Goal: Information Seeking & Learning: Learn about a topic

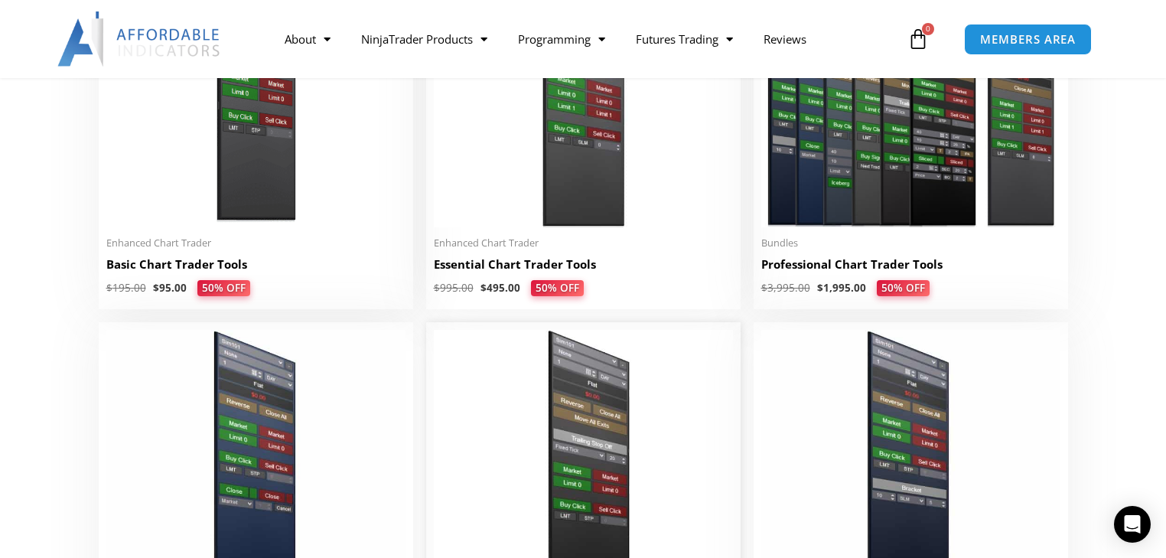
scroll to position [796, 0]
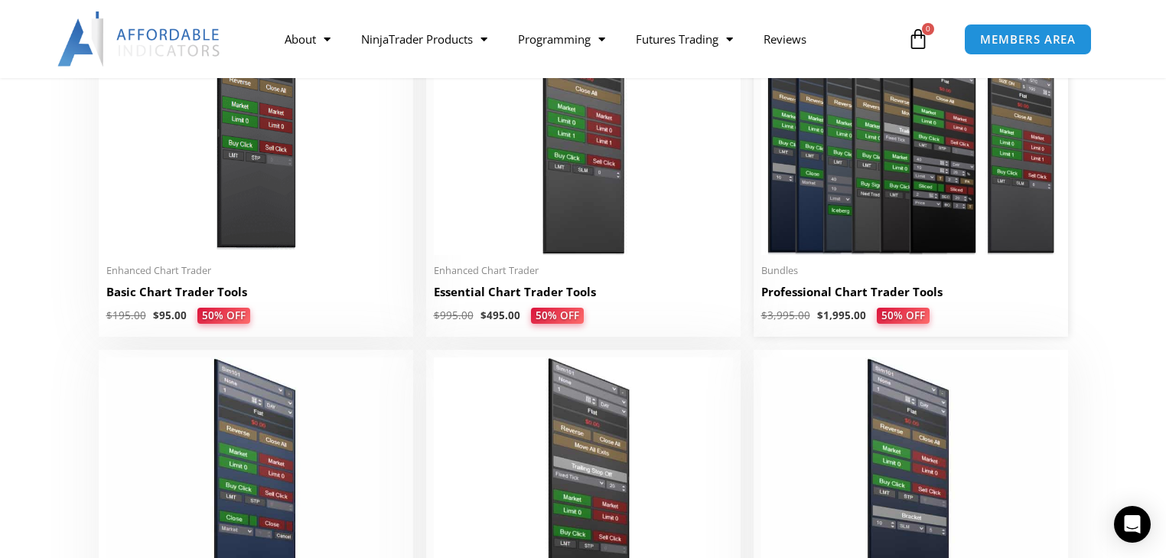
click at [931, 297] on h2 "Professional Chart Trader Tools" at bounding box center [910, 292] width 299 height 16
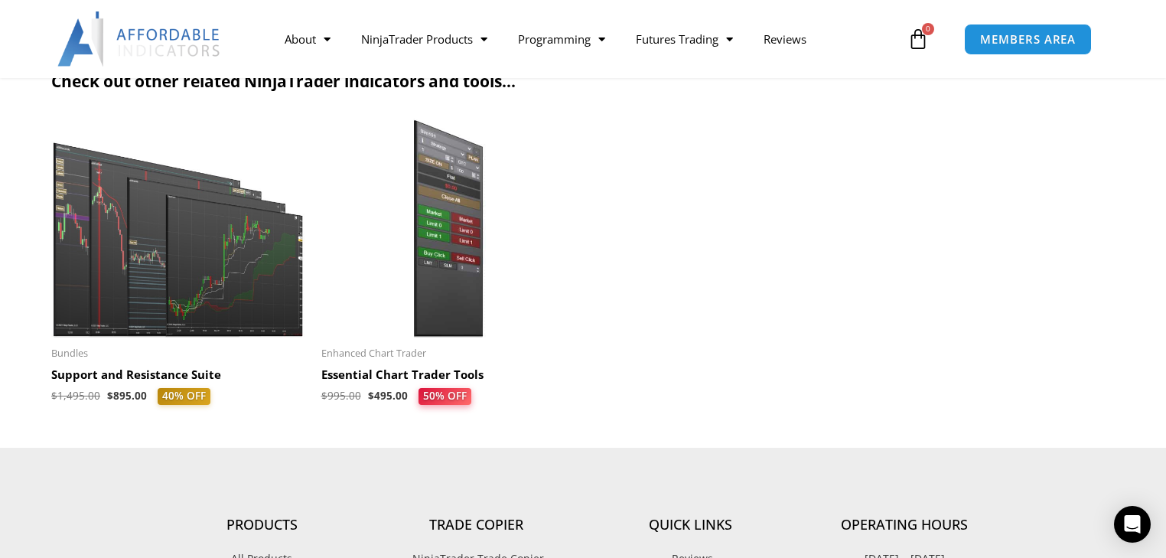
scroll to position [1775, 0]
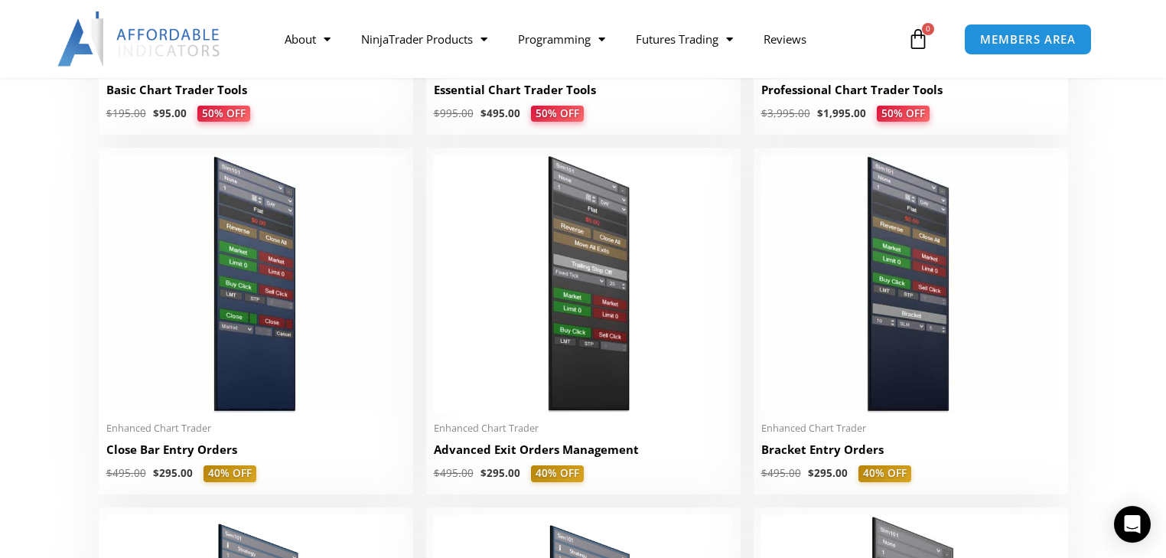
scroll to position [1029, 0]
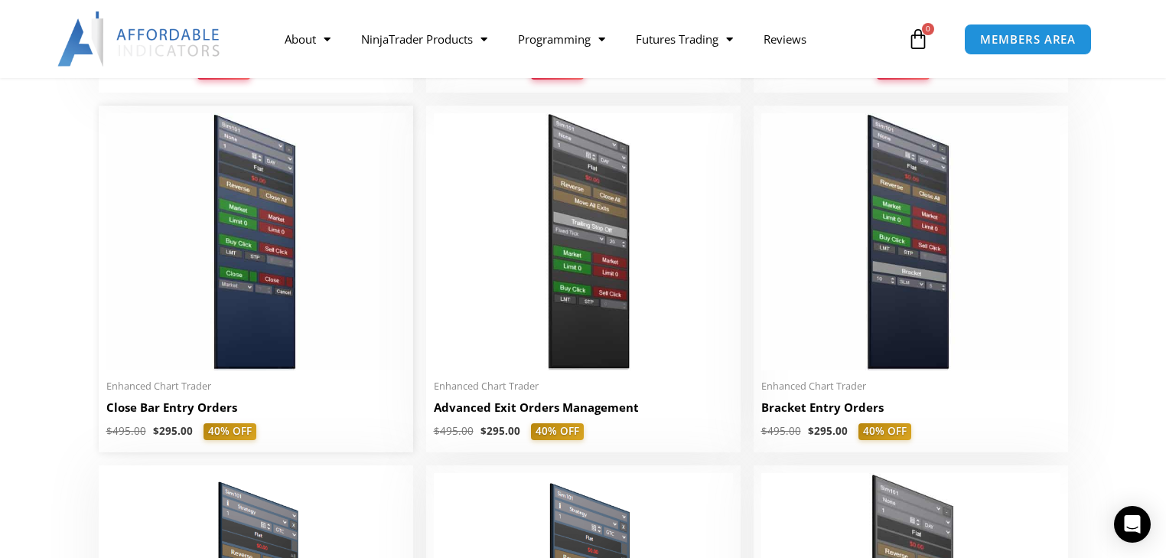
click at [205, 410] on h2 "Close Bar Entry Orders" at bounding box center [255, 407] width 299 height 16
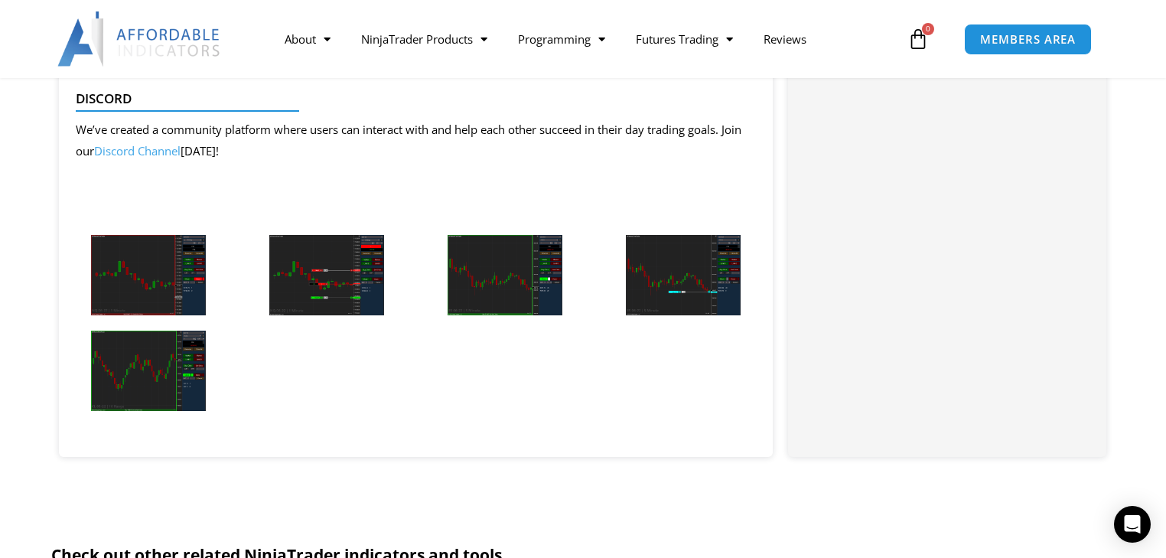
scroll to position [2264, 0]
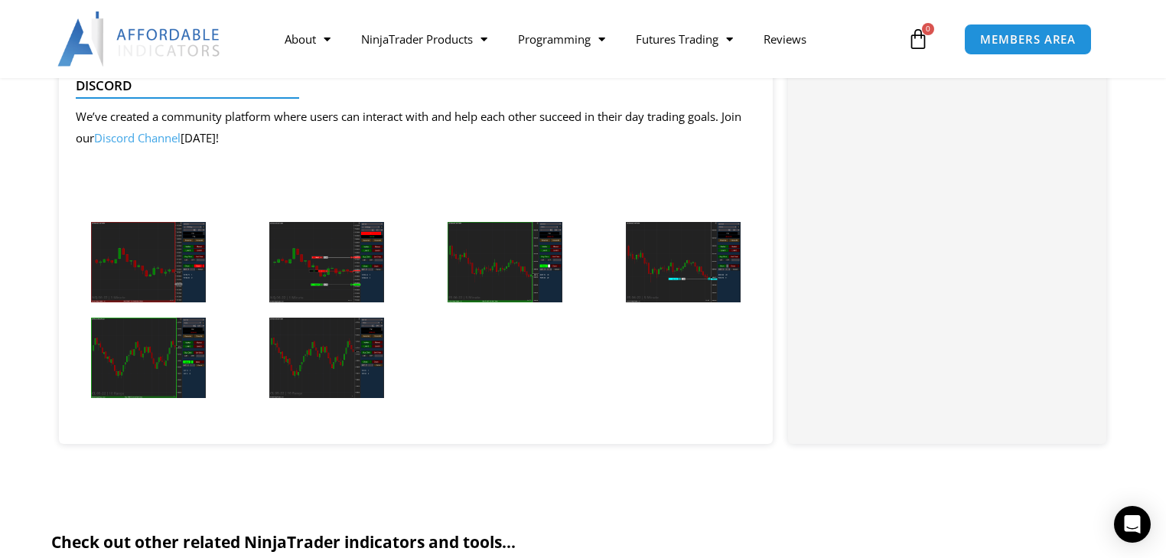
click at [185, 266] on img at bounding box center [148, 262] width 115 height 80
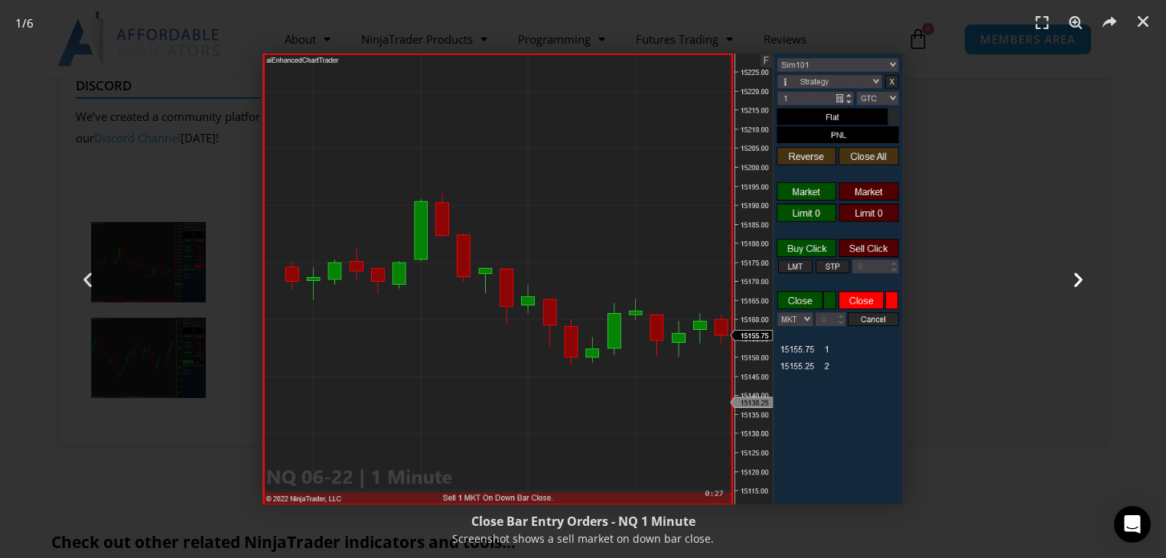
click at [1074, 274] on icon "Next slide" at bounding box center [1078, 278] width 19 height 19
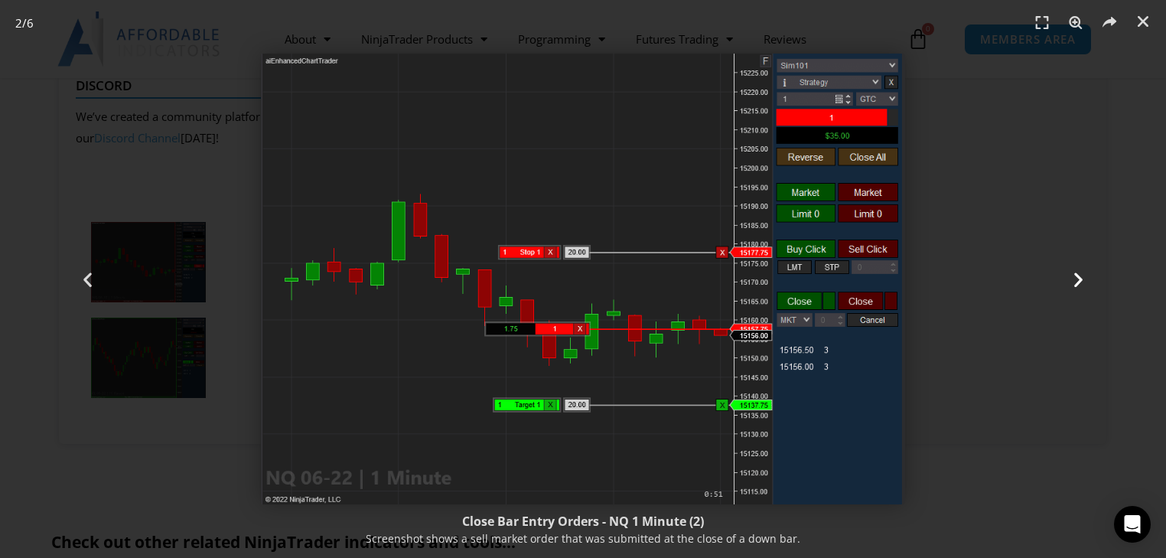
click at [1076, 275] on icon "Next slide" at bounding box center [1078, 278] width 19 height 19
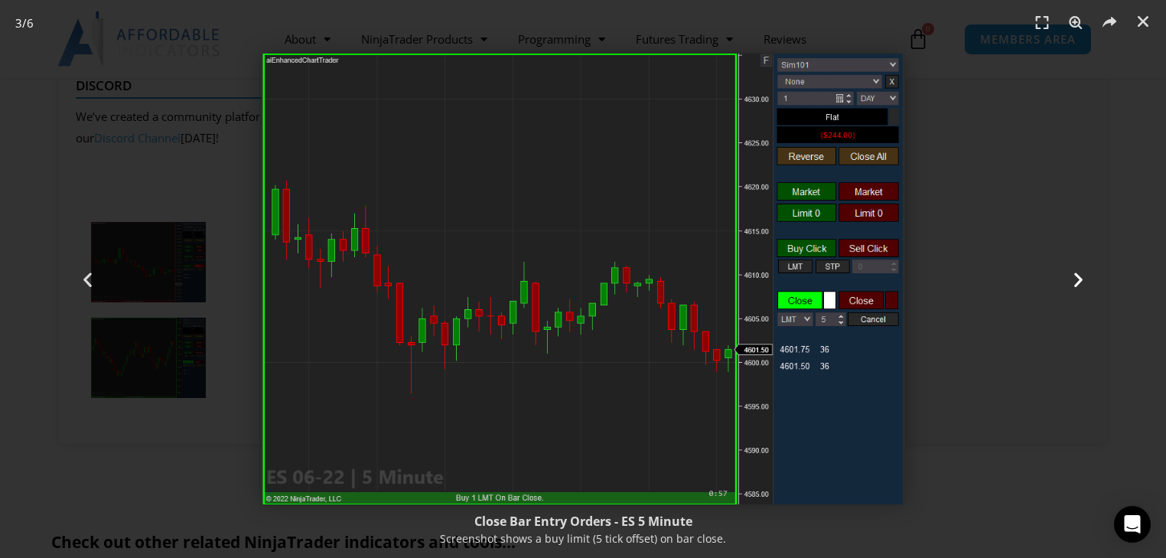
click at [1076, 271] on icon "Next slide" at bounding box center [1078, 278] width 19 height 19
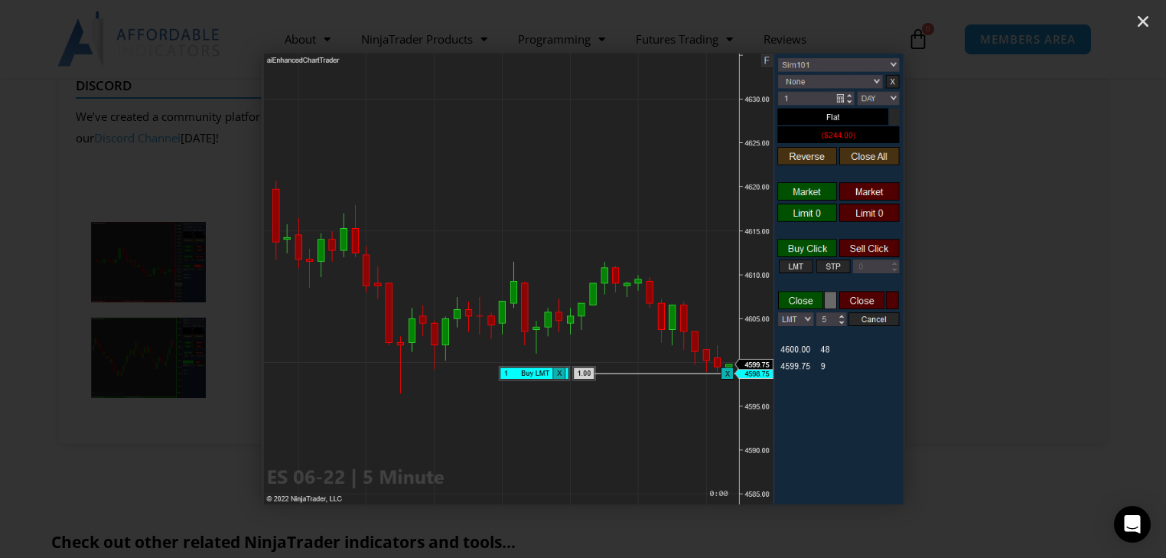
click at [1076, 271] on icon "Next slide" at bounding box center [1078, 278] width 19 height 19
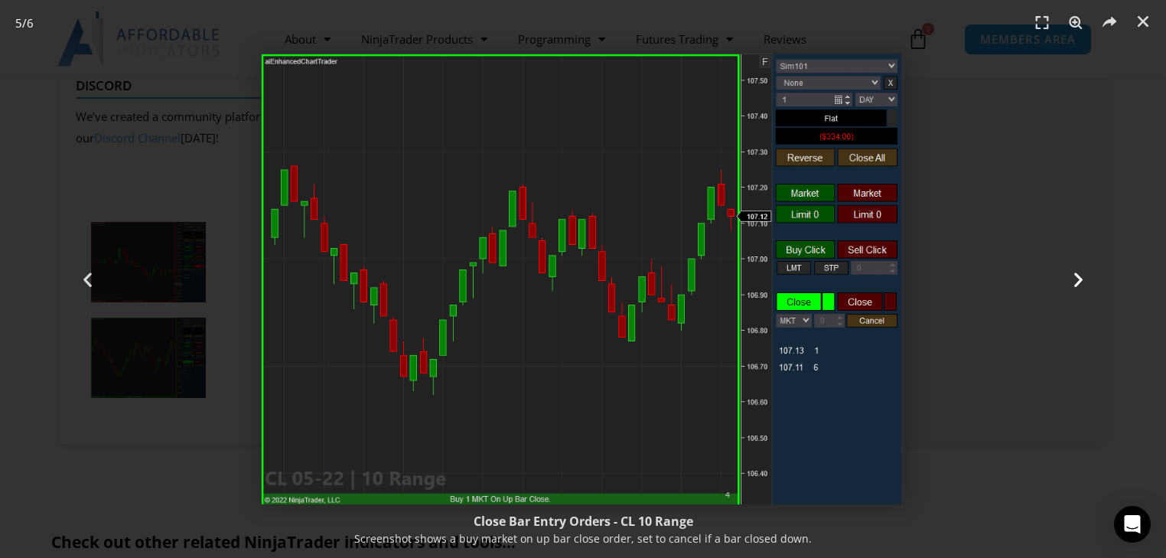
click at [1081, 276] on icon "Next slide" at bounding box center [1078, 278] width 19 height 19
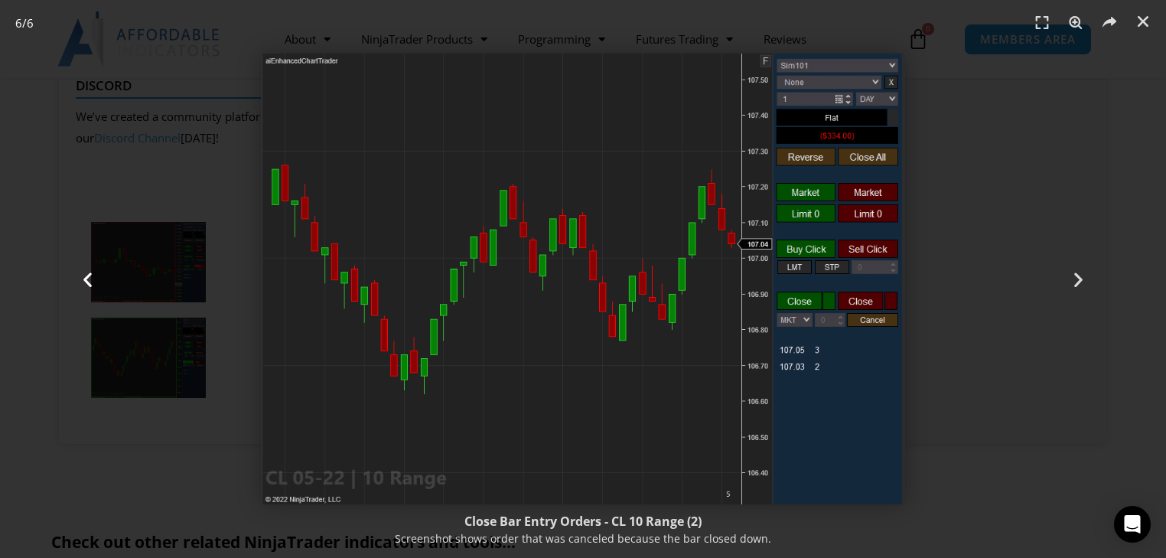
click at [89, 278] on icon "Previous slide" at bounding box center [87, 278] width 19 height 19
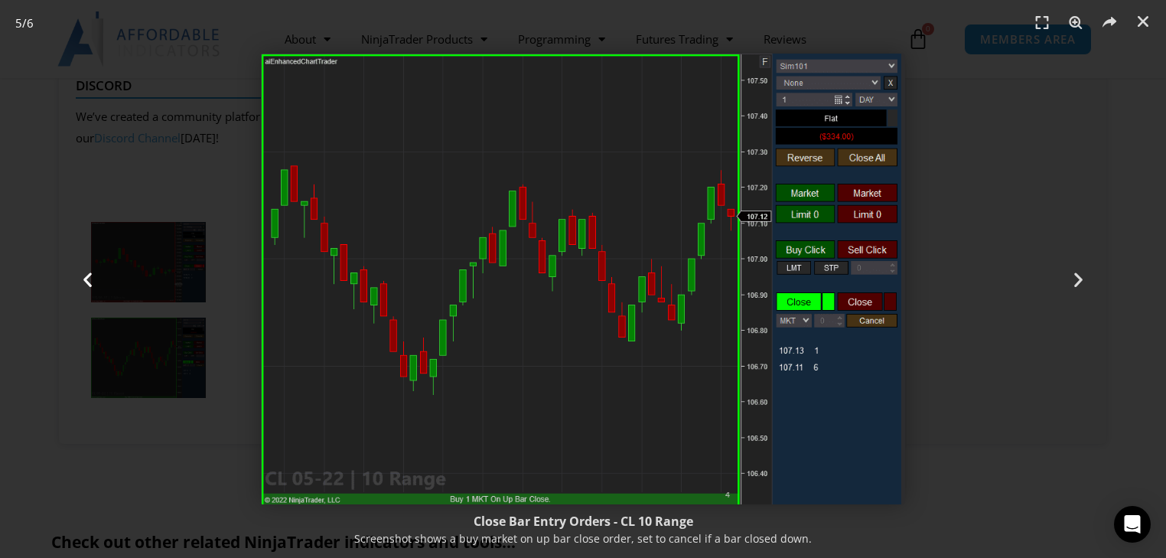
click at [89, 278] on icon "Previous slide" at bounding box center [87, 278] width 19 height 19
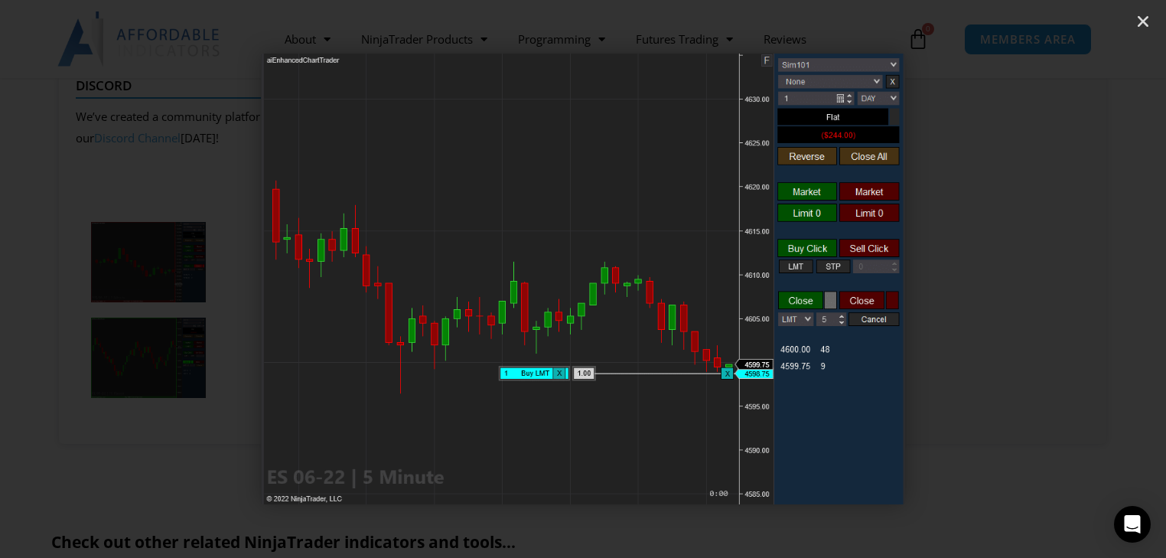
click at [89, 279] on icon "Previous slide" at bounding box center [87, 278] width 19 height 19
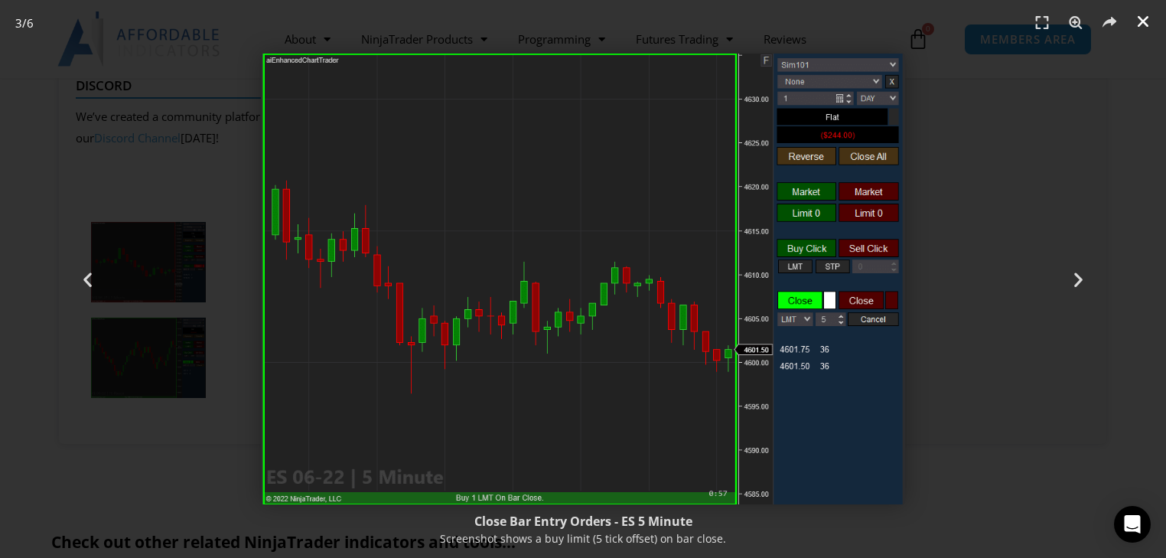
click at [1144, 17] on icon "Close (Esc)" at bounding box center [1142, 21] width 15 height 15
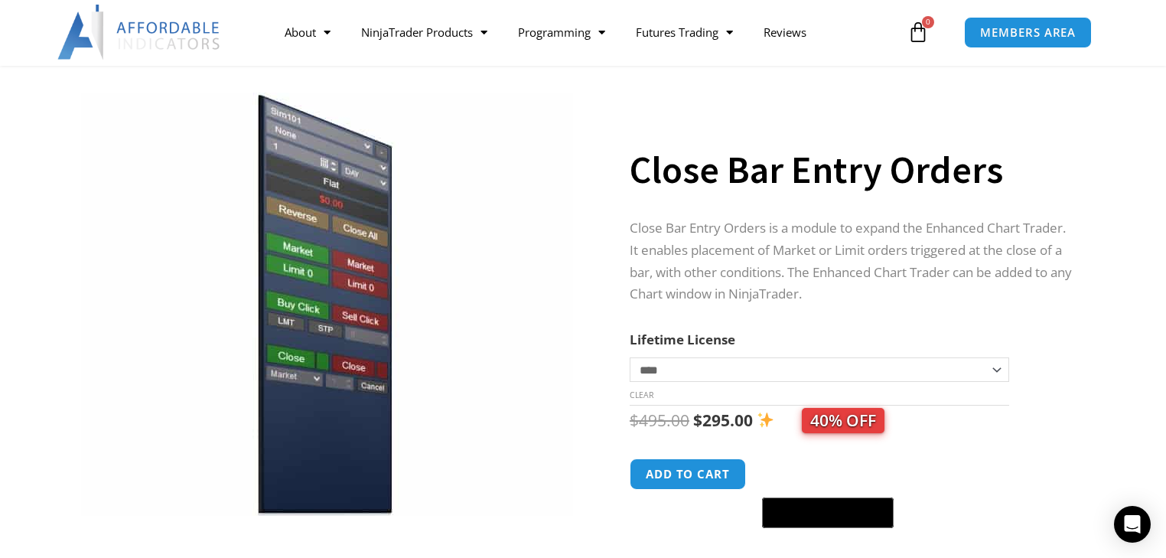
scroll to position [61, 0]
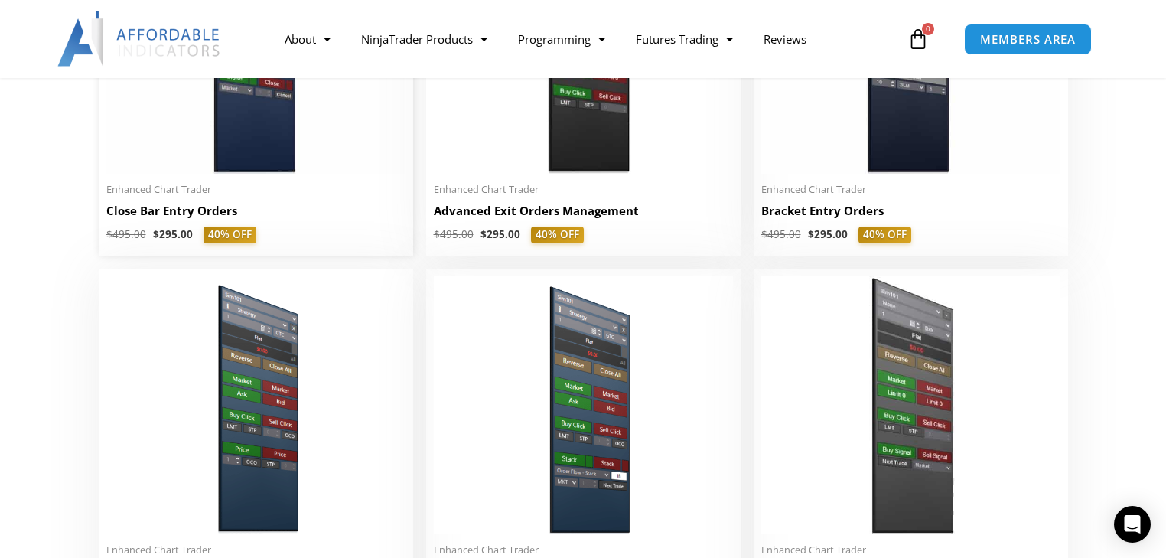
scroll to position [1335, 0]
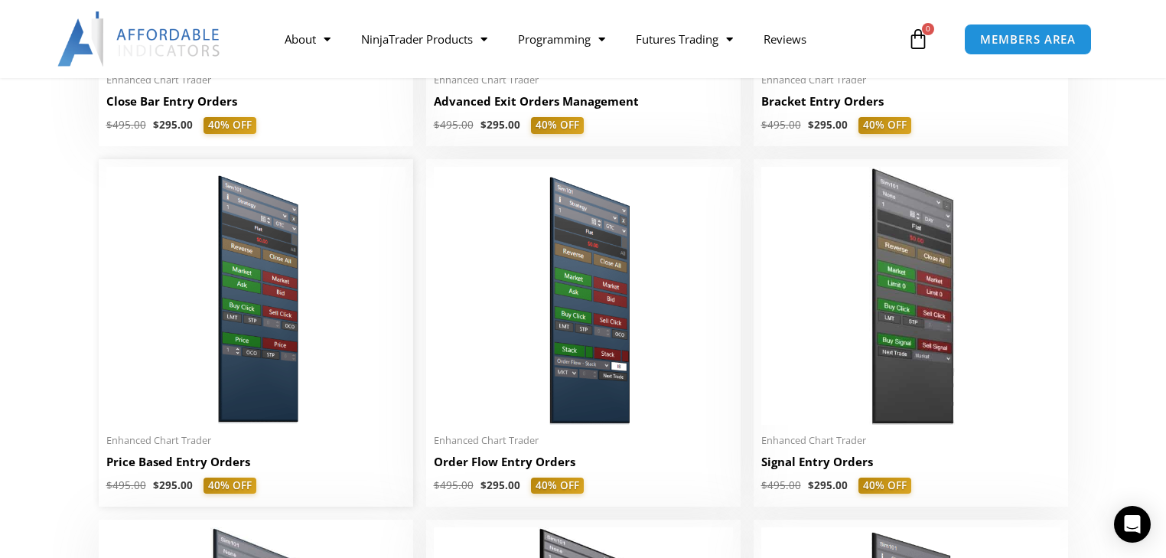
click at [180, 465] on h2 "Price Based Entry Orders" at bounding box center [255, 462] width 299 height 16
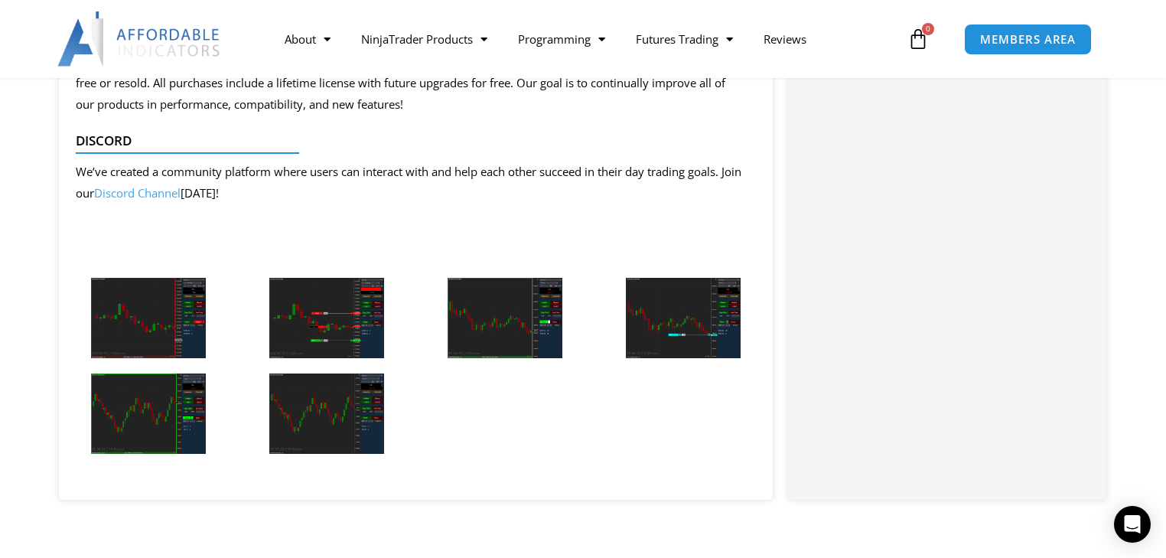
scroll to position [2595, 0]
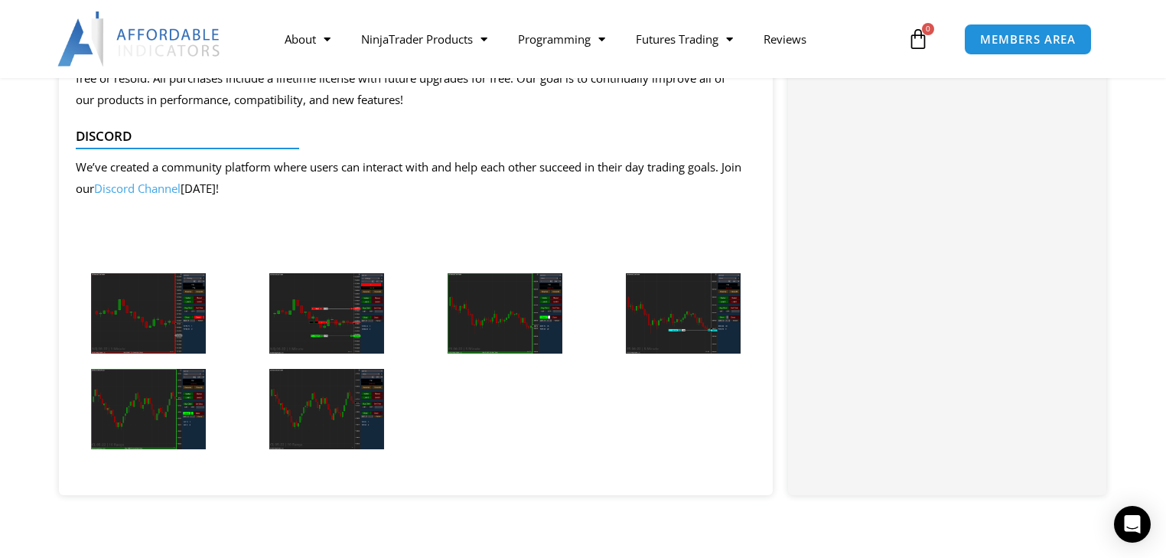
click at [134, 295] on img at bounding box center [148, 313] width 115 height 80
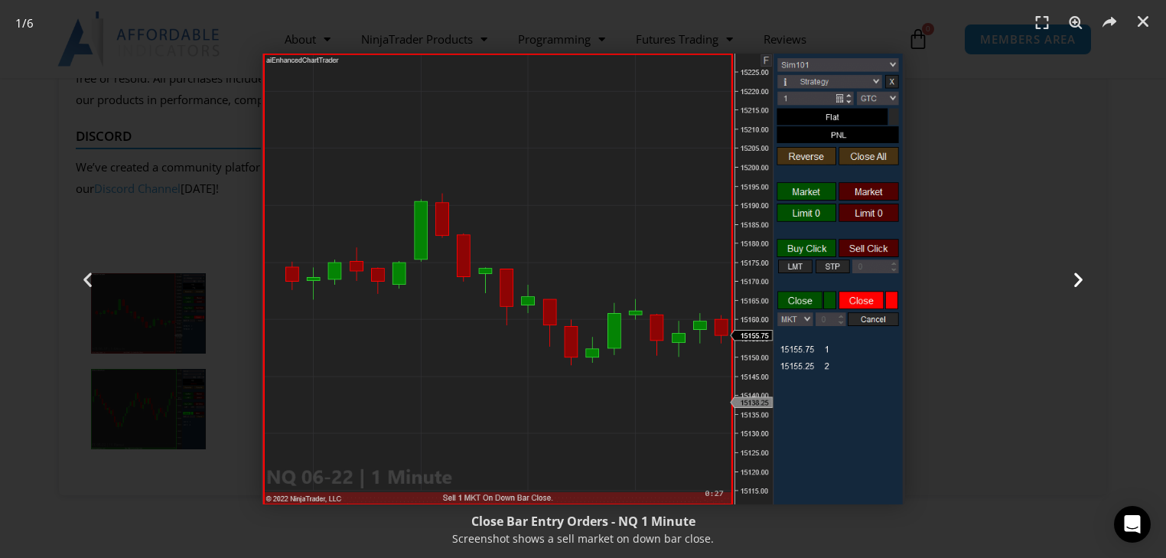
click at [1075, 276] on icon "Next slide" at bounding box center [1078, 278] width 19 height 19
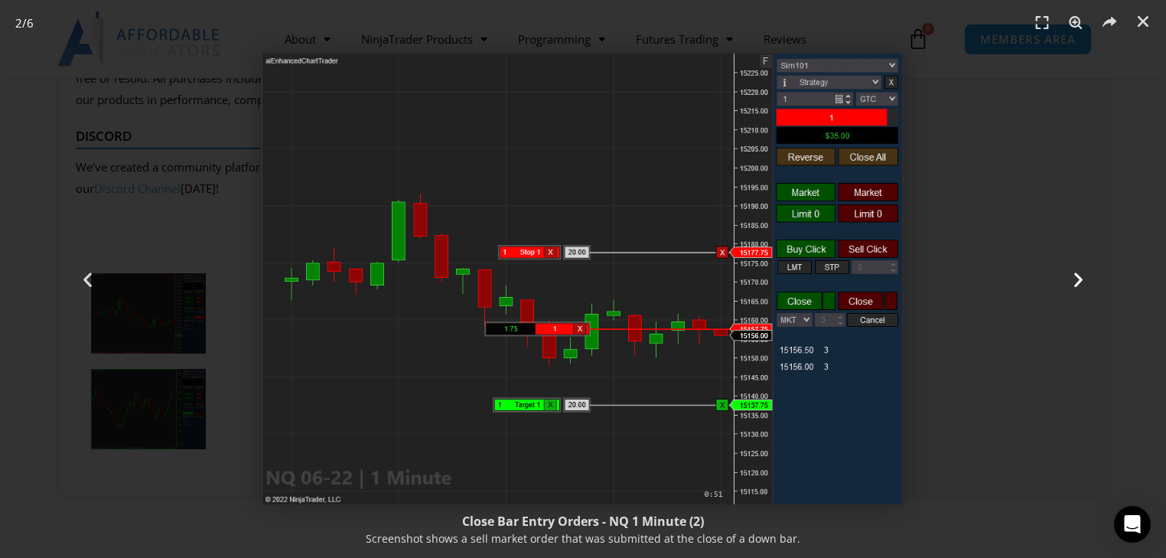
click at [1076, 274] on icon "Next slide" at bounding box center [1078, 278] width 19 height 19
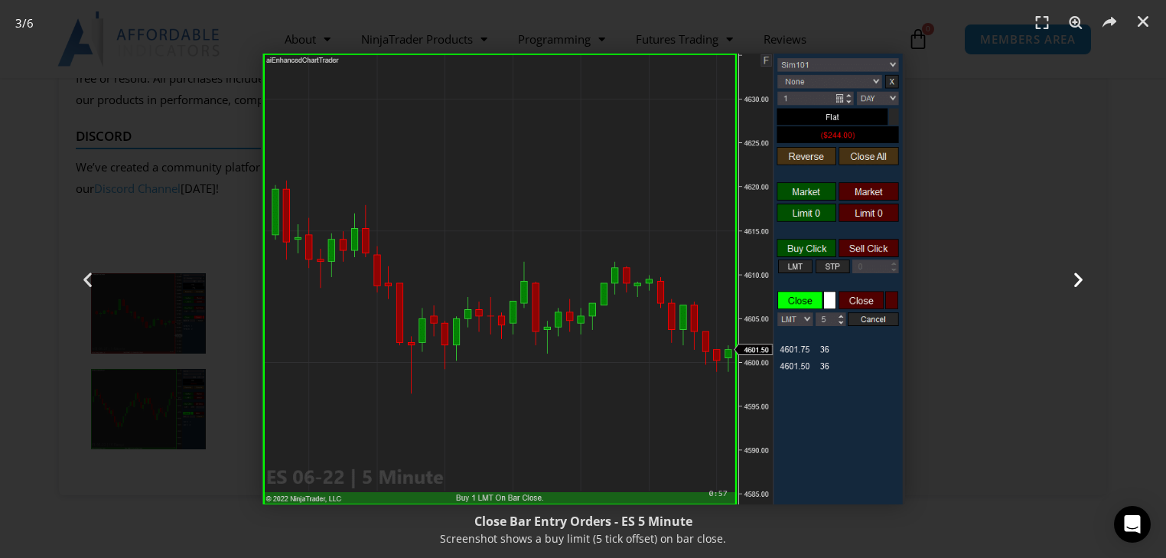
click at [1076, 274] on icon "Next slide" at bounding box center [1078, 278] width 19 height 19
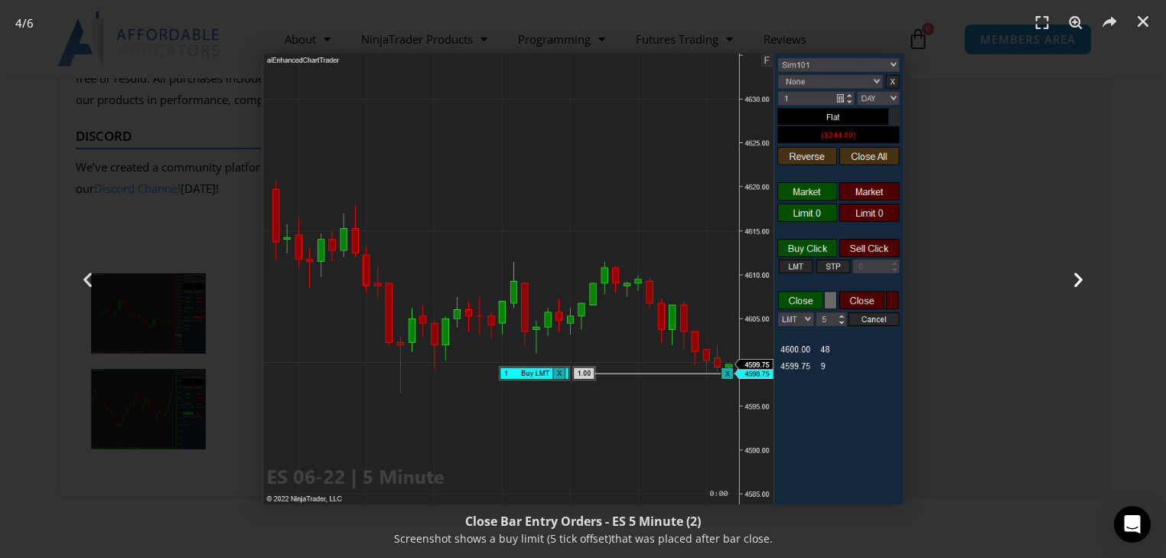
click at [1076, 274] on icon "Next slide" at bounding box center [1078, 278] width 19 height 19
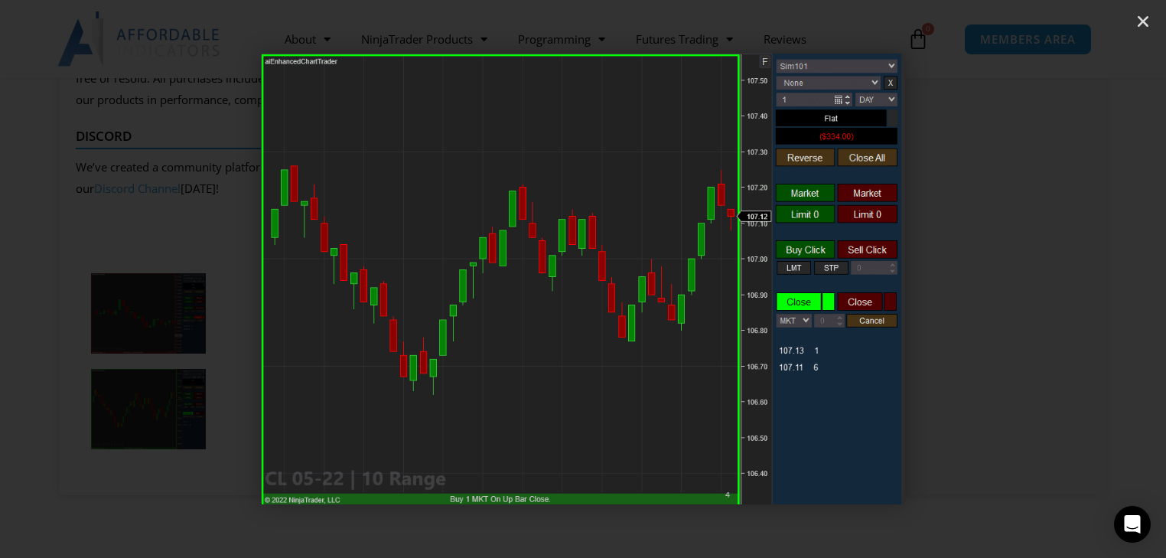
click at [1076, 274] on icon "Next slide" at bounding box center [1078, 278] width 19 height 19
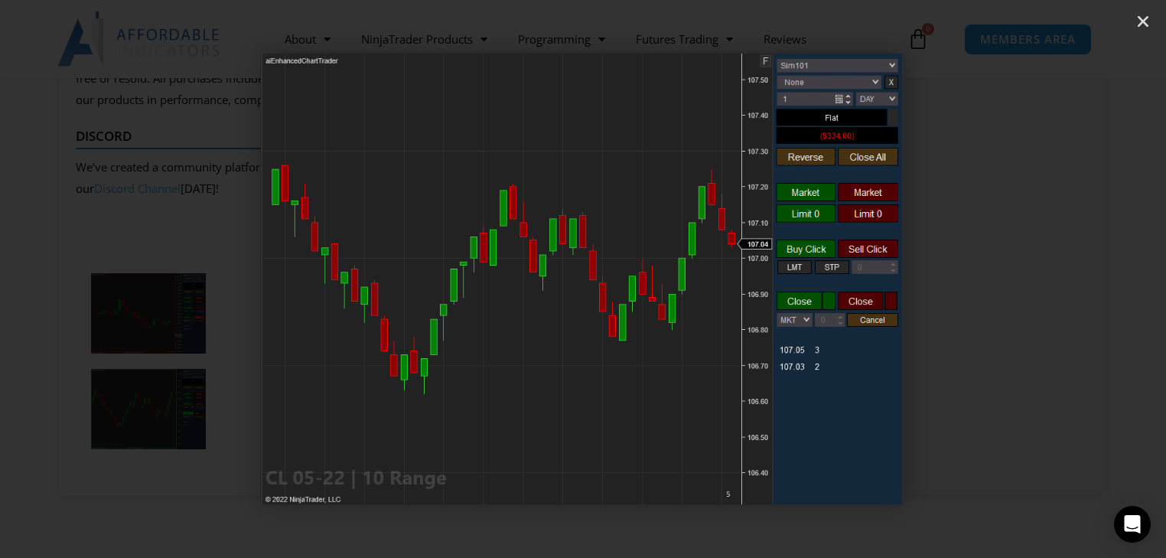
click at [1076, 274] on icon "Next slide" at bounding box center [1078, 278] width 19 height 19
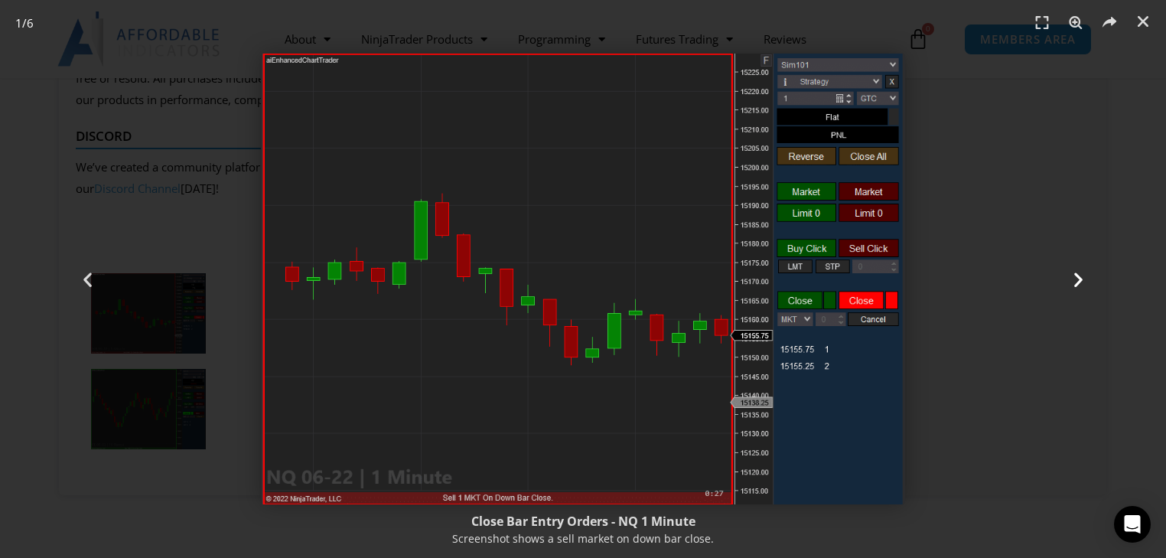
click at [1076, 274] on icon "Next slide" at bounding box center [1078, 278] width 19 height 19
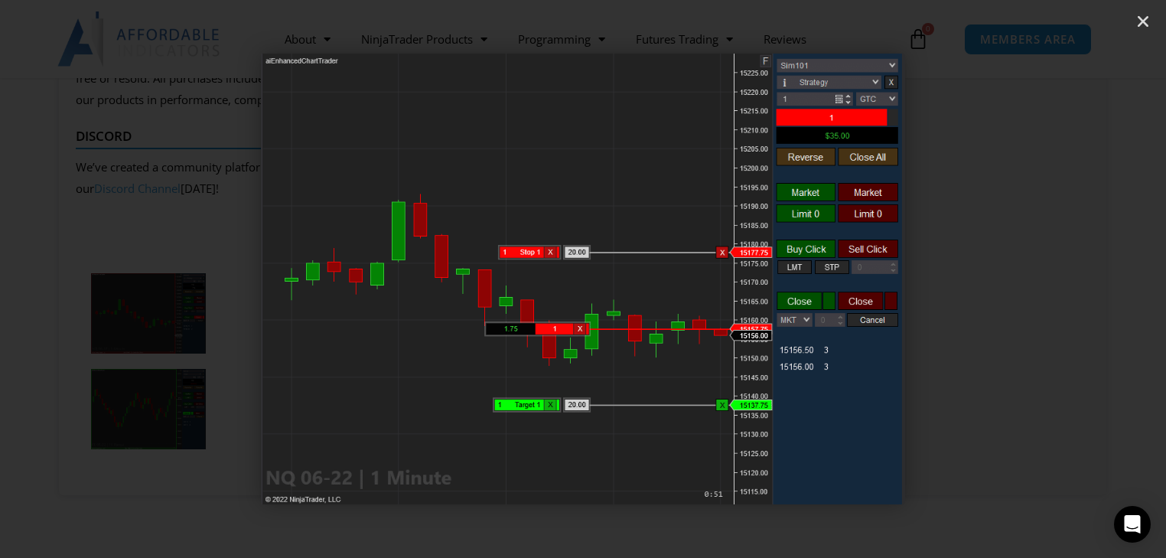
click at [1076, 274] on icon "Next slide" at bounding box center [1078, 278] width 19 height 19
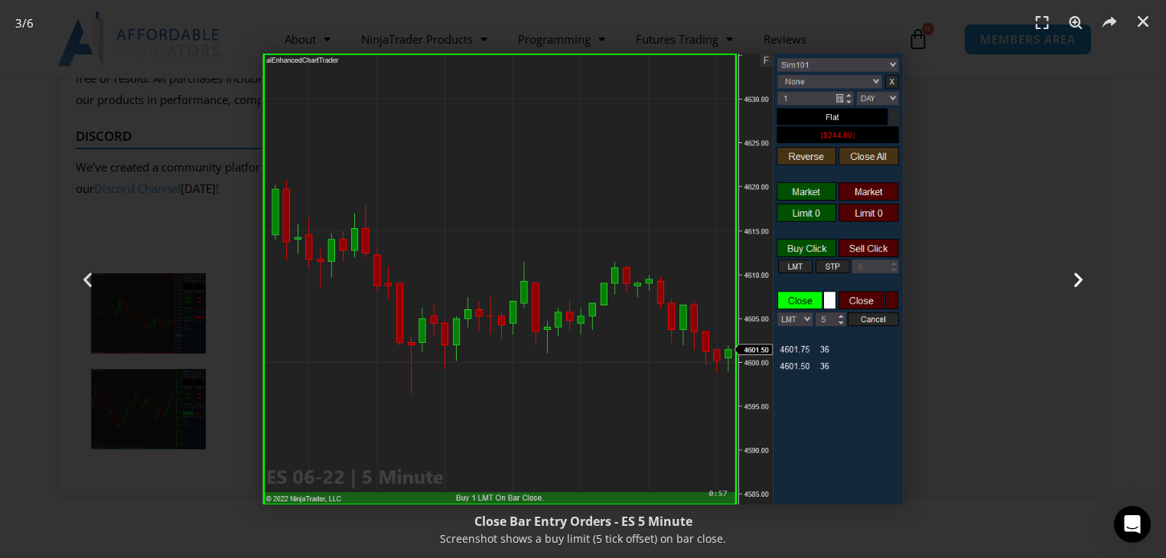
click at [1076, 276] on icon "Next slide" at bounding box center [1078, 278] width 19 height 19
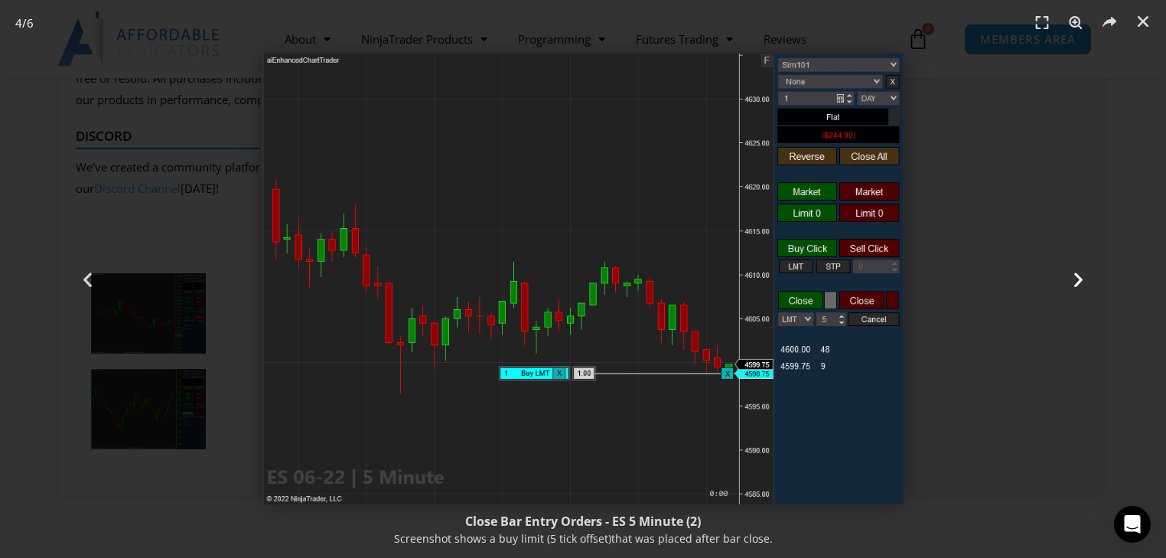
click at [1076, 276] on icon "Next slide" at bounding box center [1078, 278] width 19 height 19
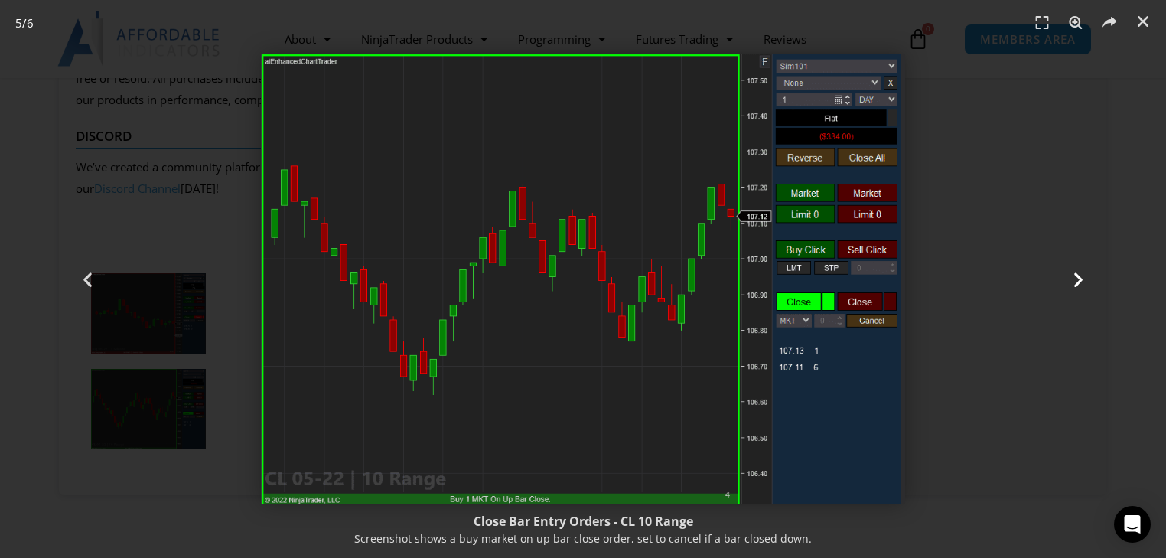
click at [1076, 276] on icon "Next slide" at bounding box center [1078, 278] width 19 height 19
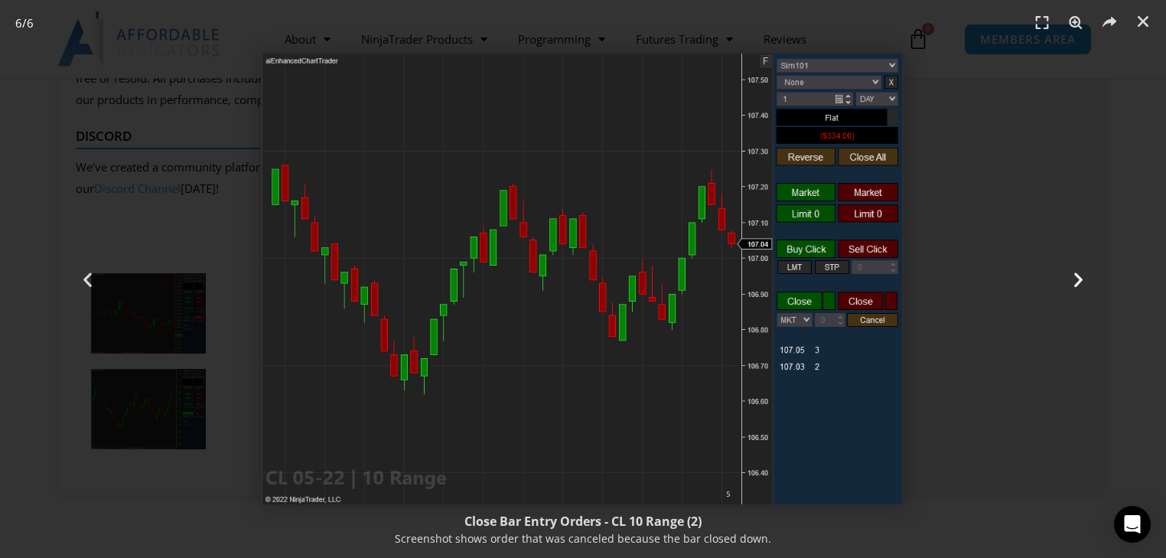
click at [1076, 276] on icon "Next slide" at bounding box center [1078, 278] width 19 height 19
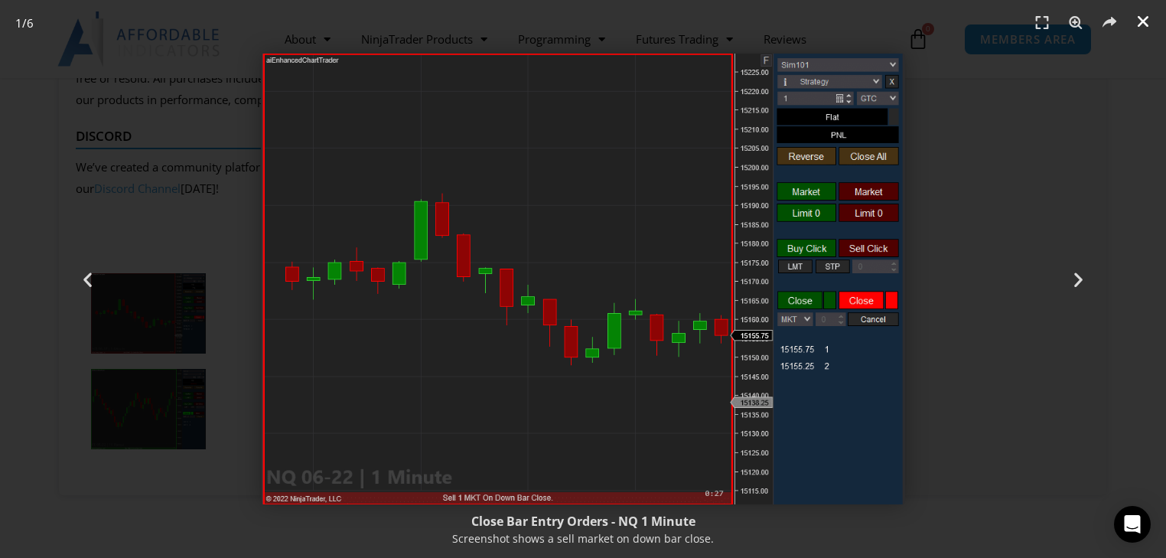
click at [1139, 24] on icon "Close (Esc)" at bounding box center [1142, 21] width 15 height 15
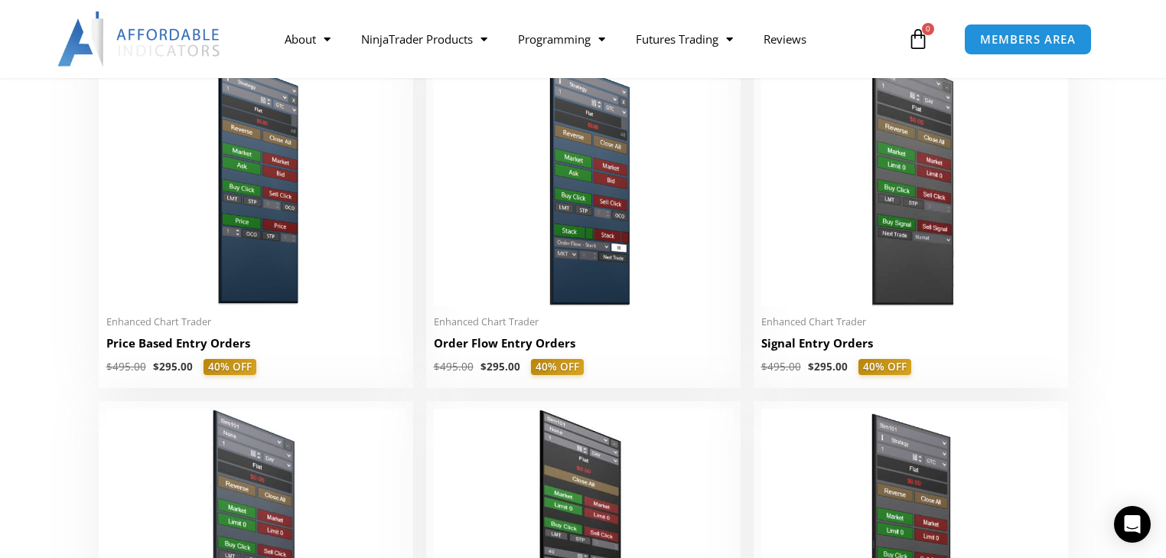
scroll to position [1580, 0]
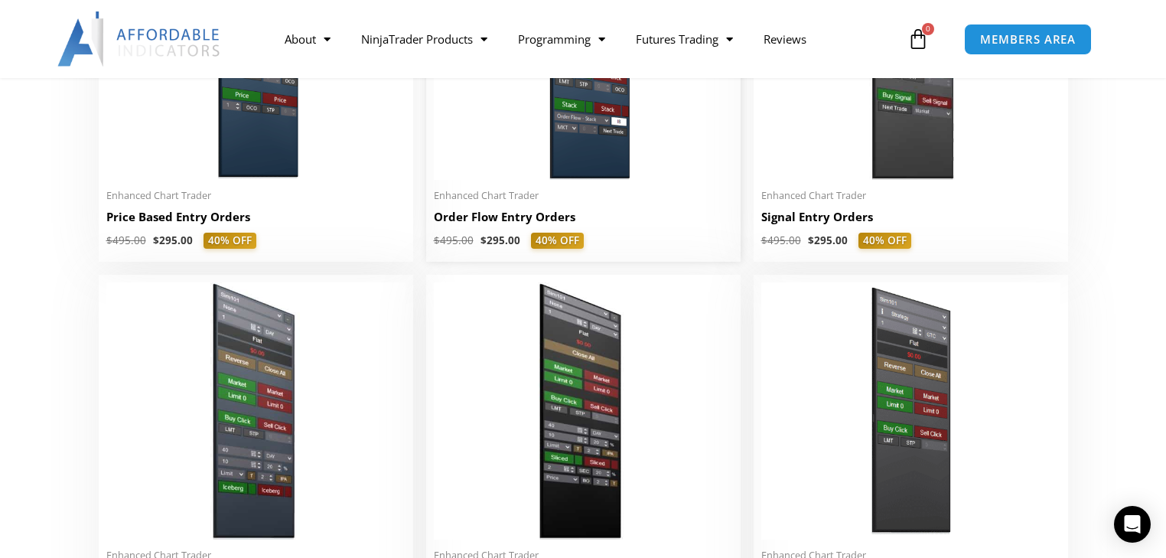
click at [498, 224] on h2 "Order Flow Entry Orders" at bounding box center [583, 217] width 299 height 16
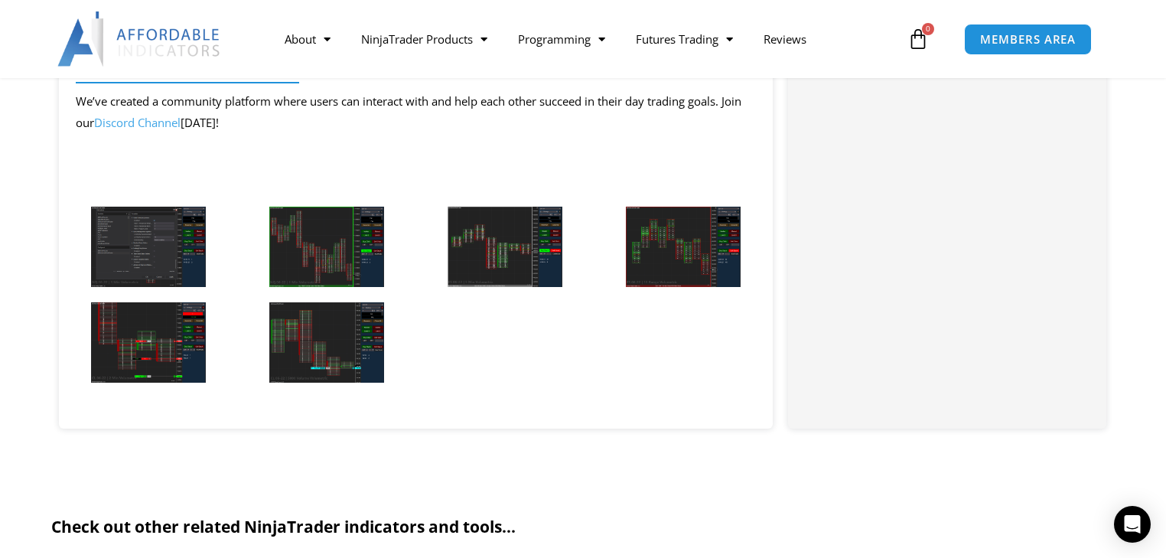
scroll to position [1469, 0]
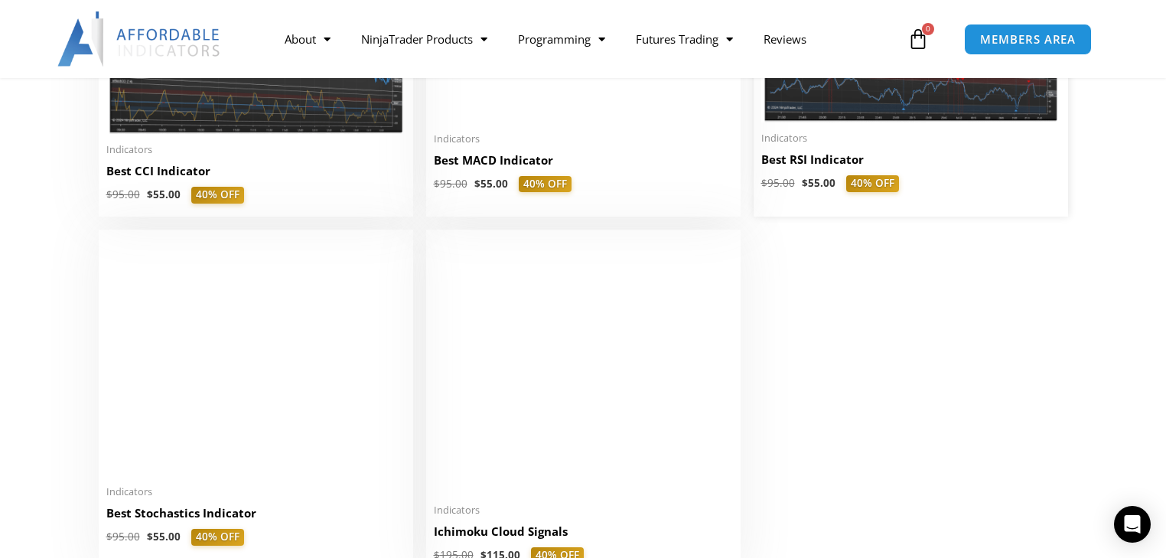
scroll to position [3477, 0]
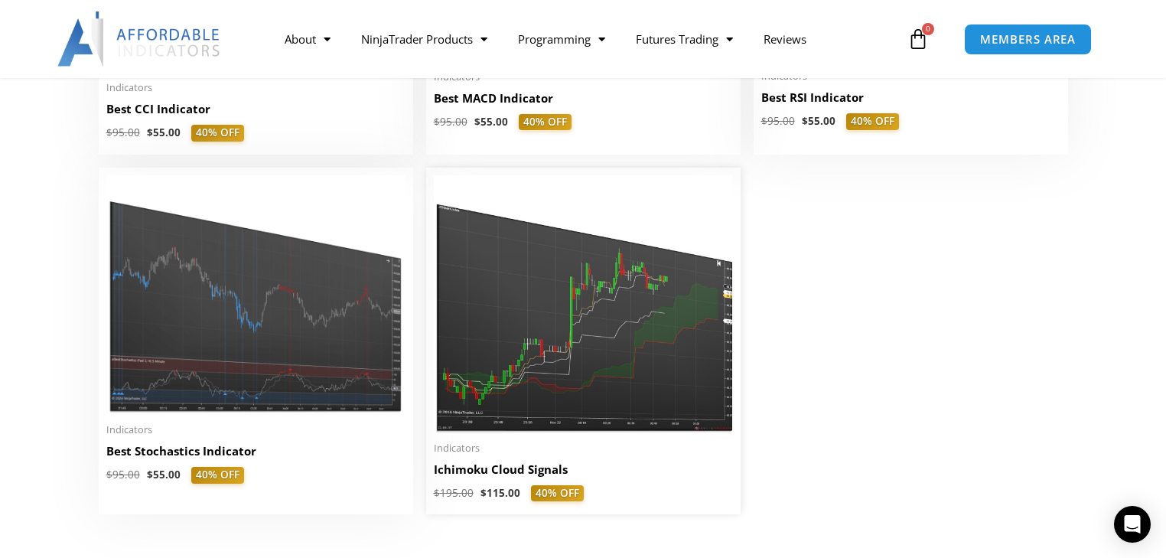
click at [617, 365] on img at bounding box center [583, 303] width 299 height 257
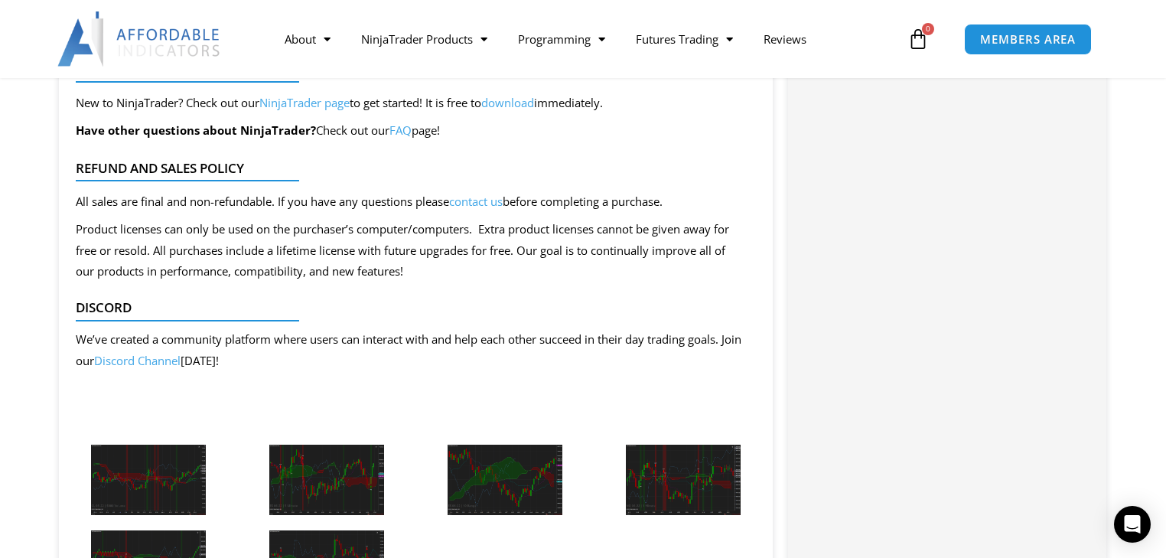
scroll to position [1530, 0]
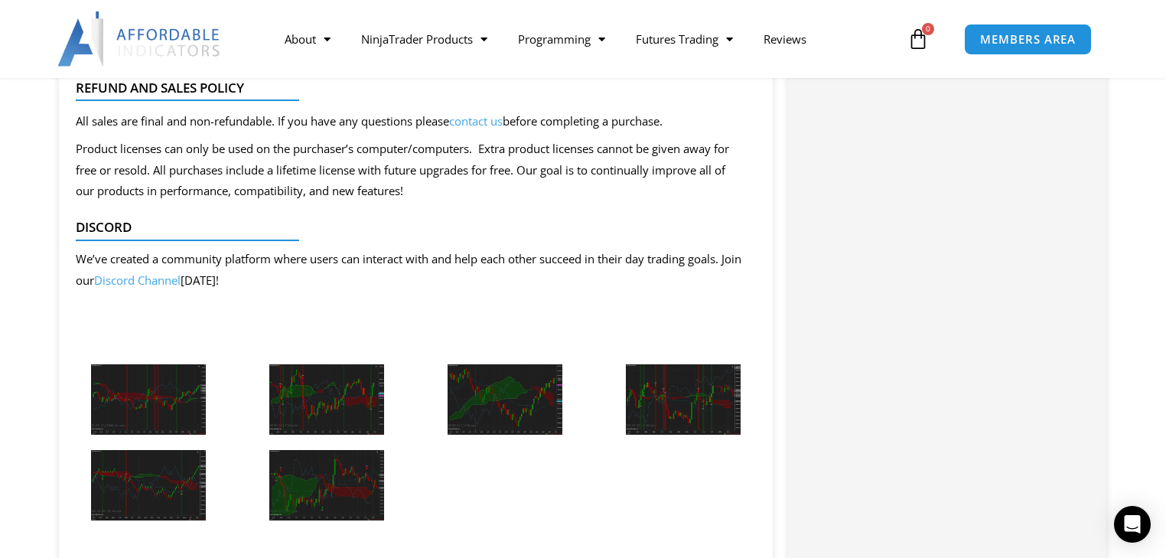
click at [151, 402] on img at bounding box center [148, 399] width 115 height 70
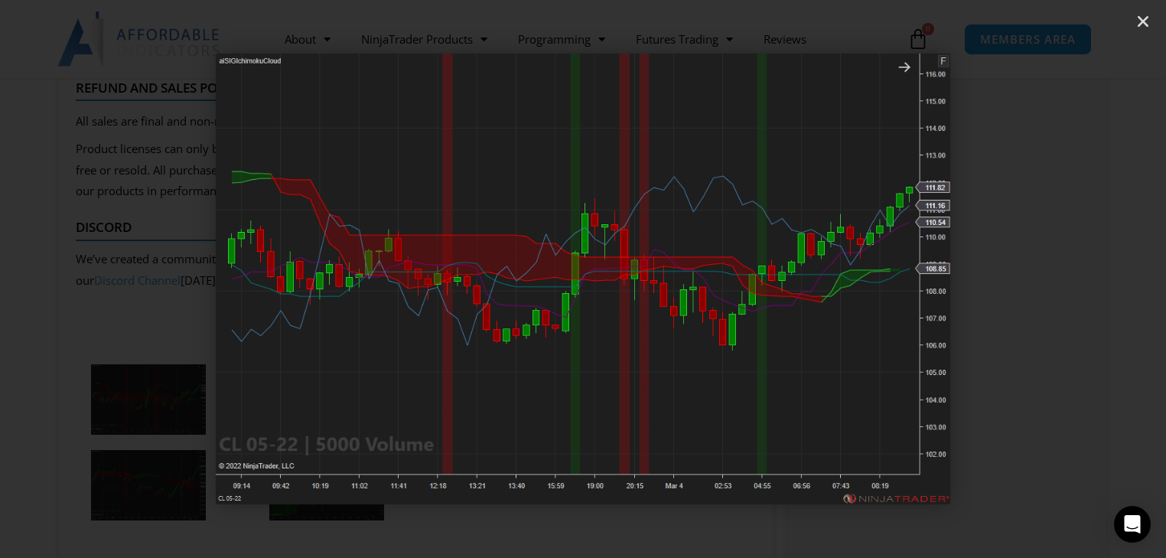
click at [1074, 281] on icon "Next slide" at bounding box center [1078, 278] width 19 height 19
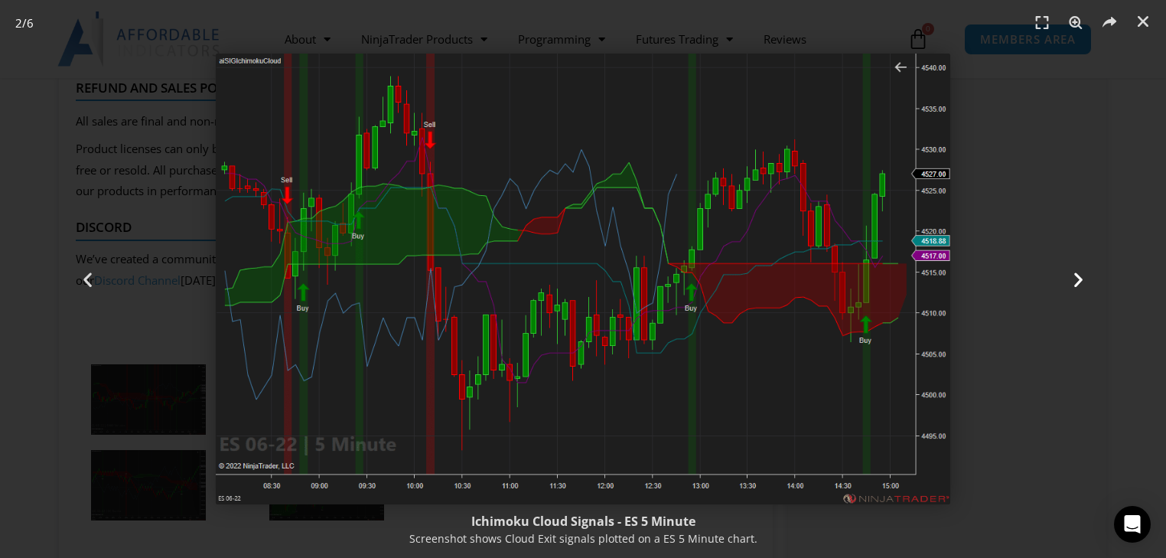
click at [1077, 282] on icon "Next slide" at bounding box center [1078, 278] width 19 height 19
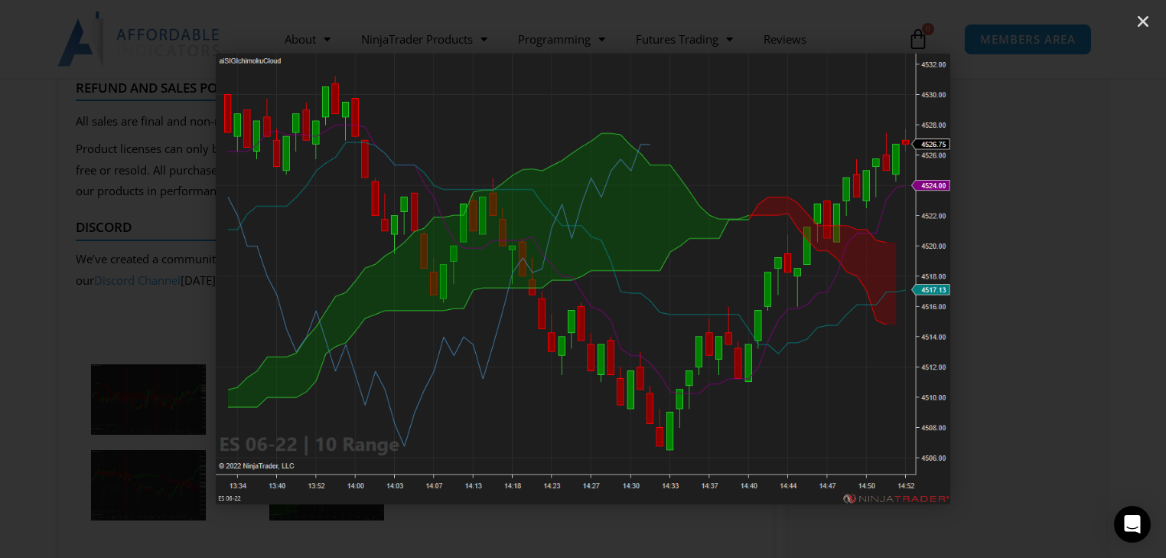
click at [1077, 282] on icon "Next slide" at bounding box center [1078, 278] width 19 height 19
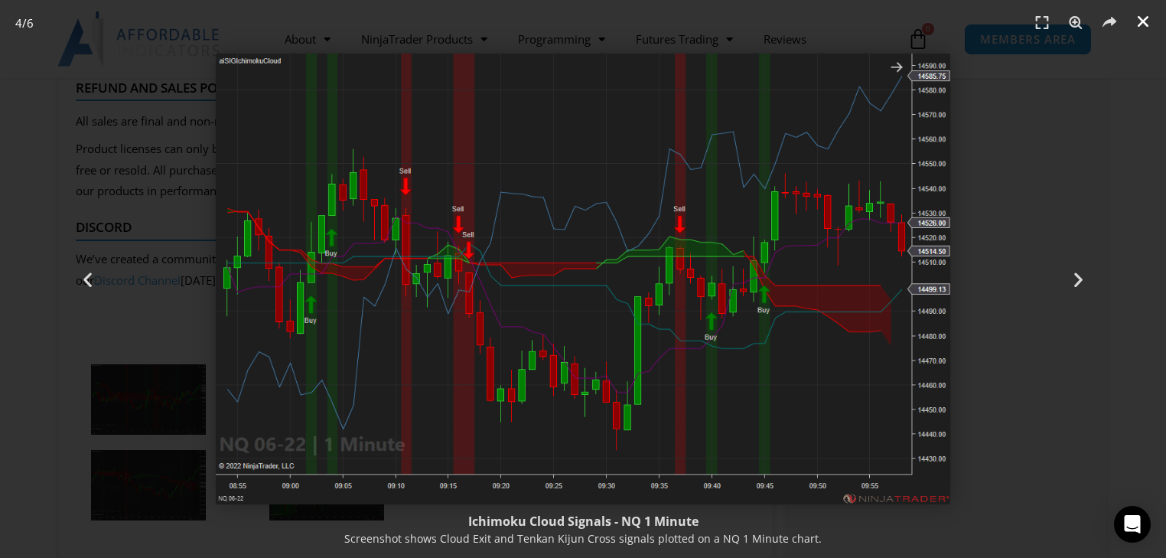
click at [1140, 24] on icon "Close (Esc)" at bounding box center [1142, 21] width 15 height 15
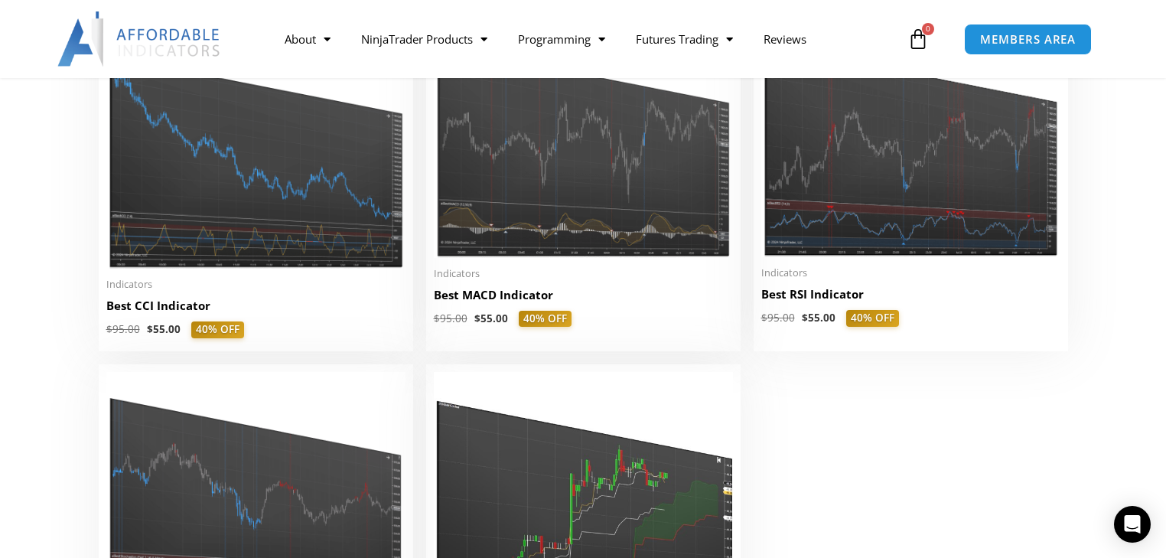
scroll to position [3232, 0]
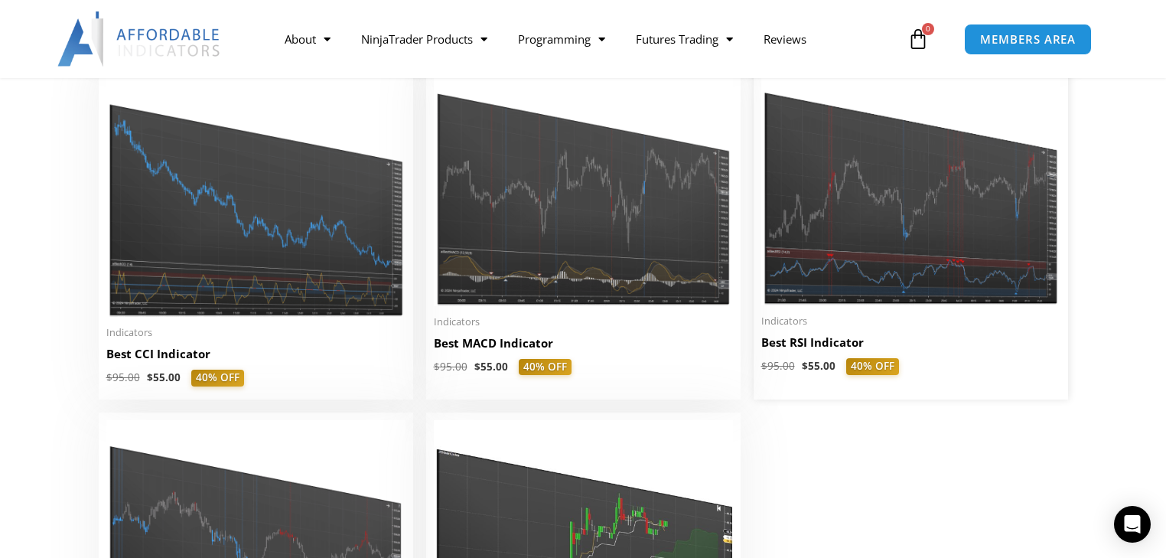
click at [869, 264] on img at bounding box center [910, 185] width 299 height 239
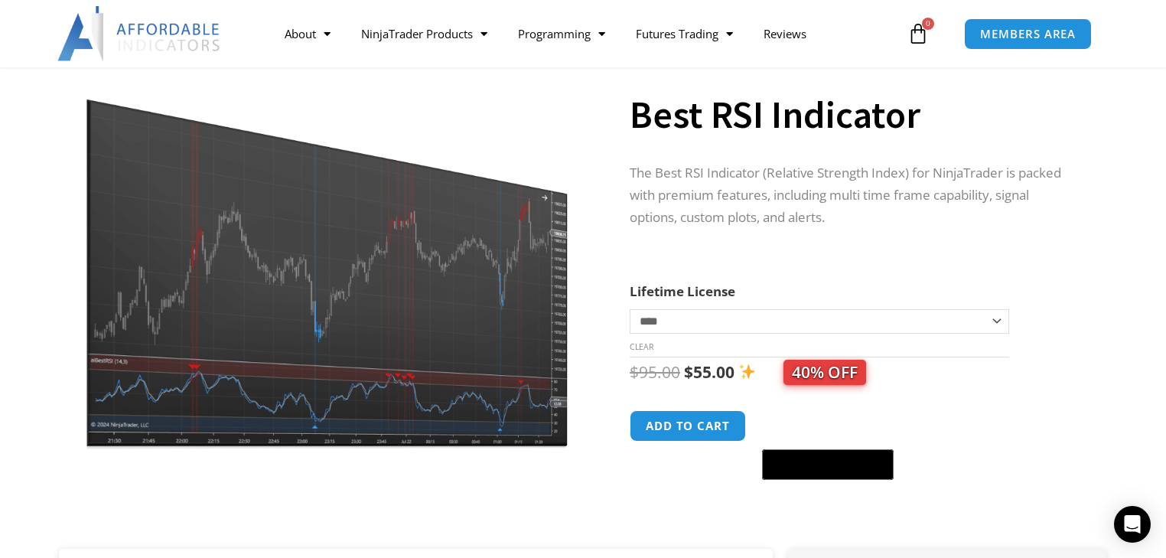
scroll to position [61, 0]
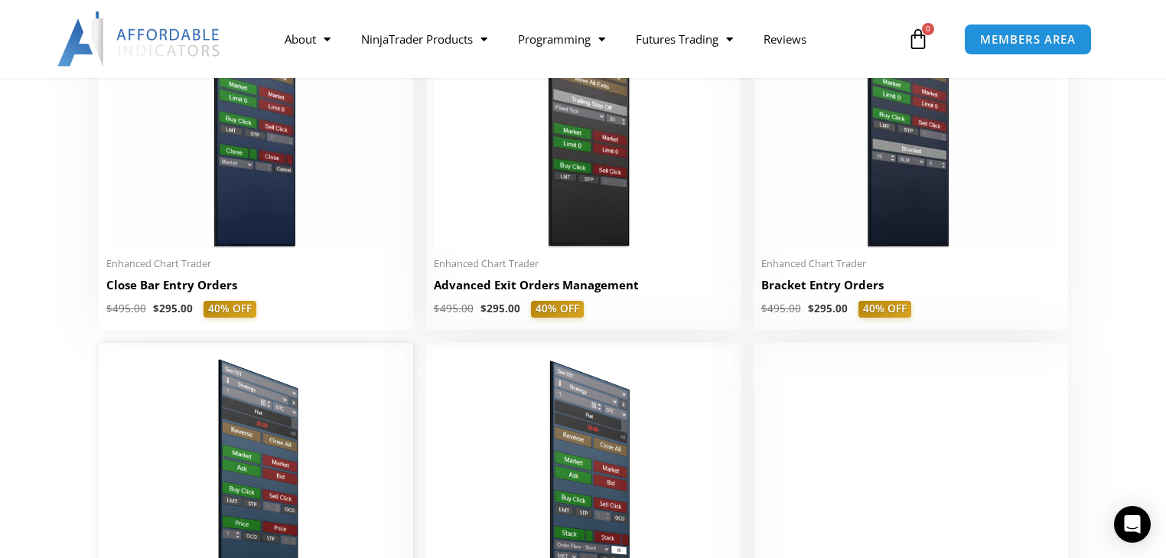
scroll to position [1090, 0]
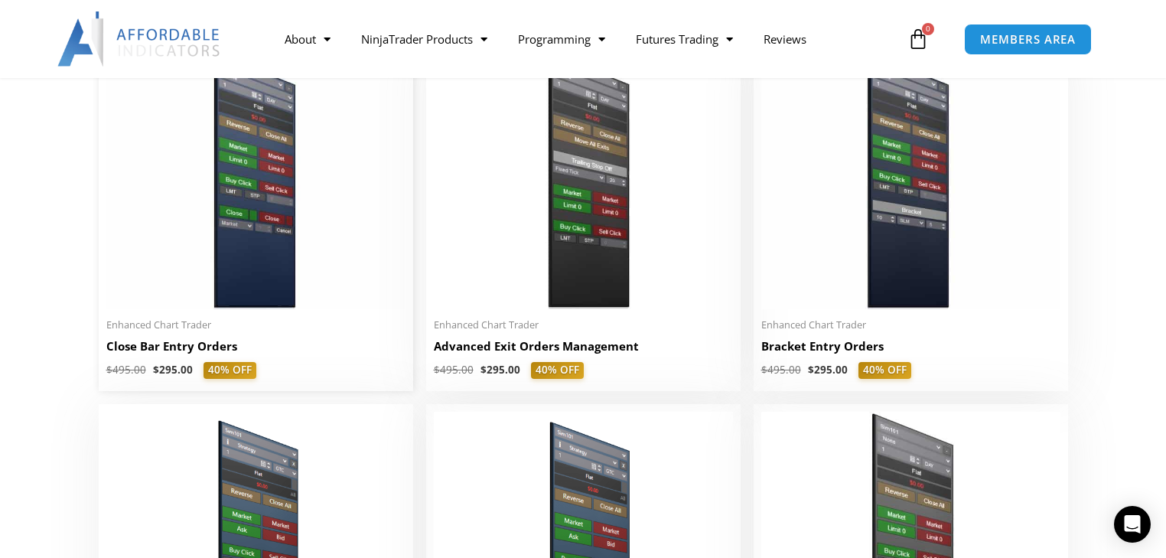
click at [172, 350] on h2 "Close Bar Entry Orders" at bounding box center [255, 346] width 299 height 16
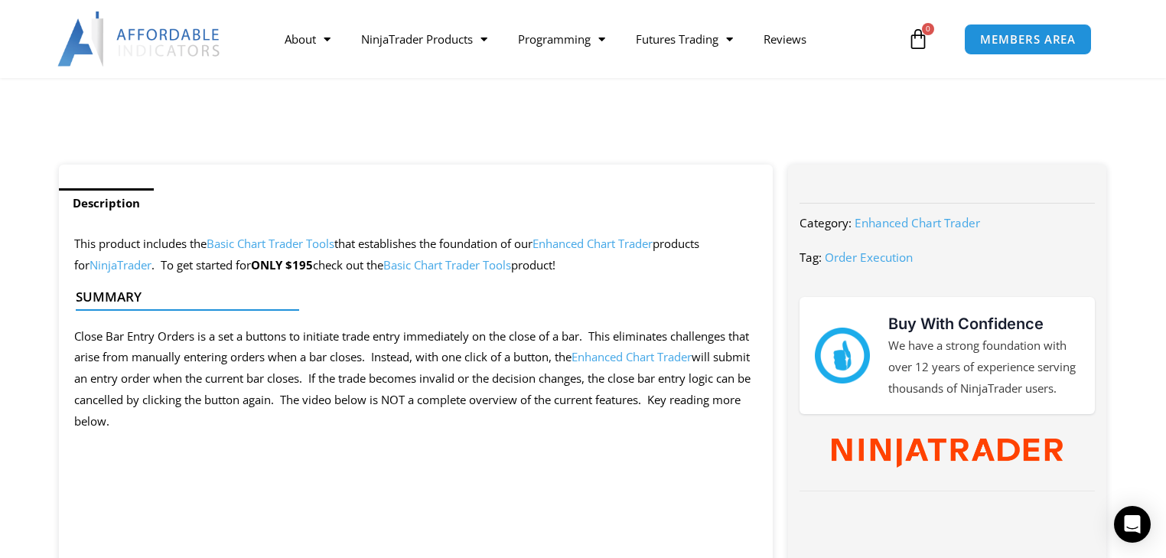
scroll to position [551, 0]
